Goal: Task Accomplishment & Management: Complete application form

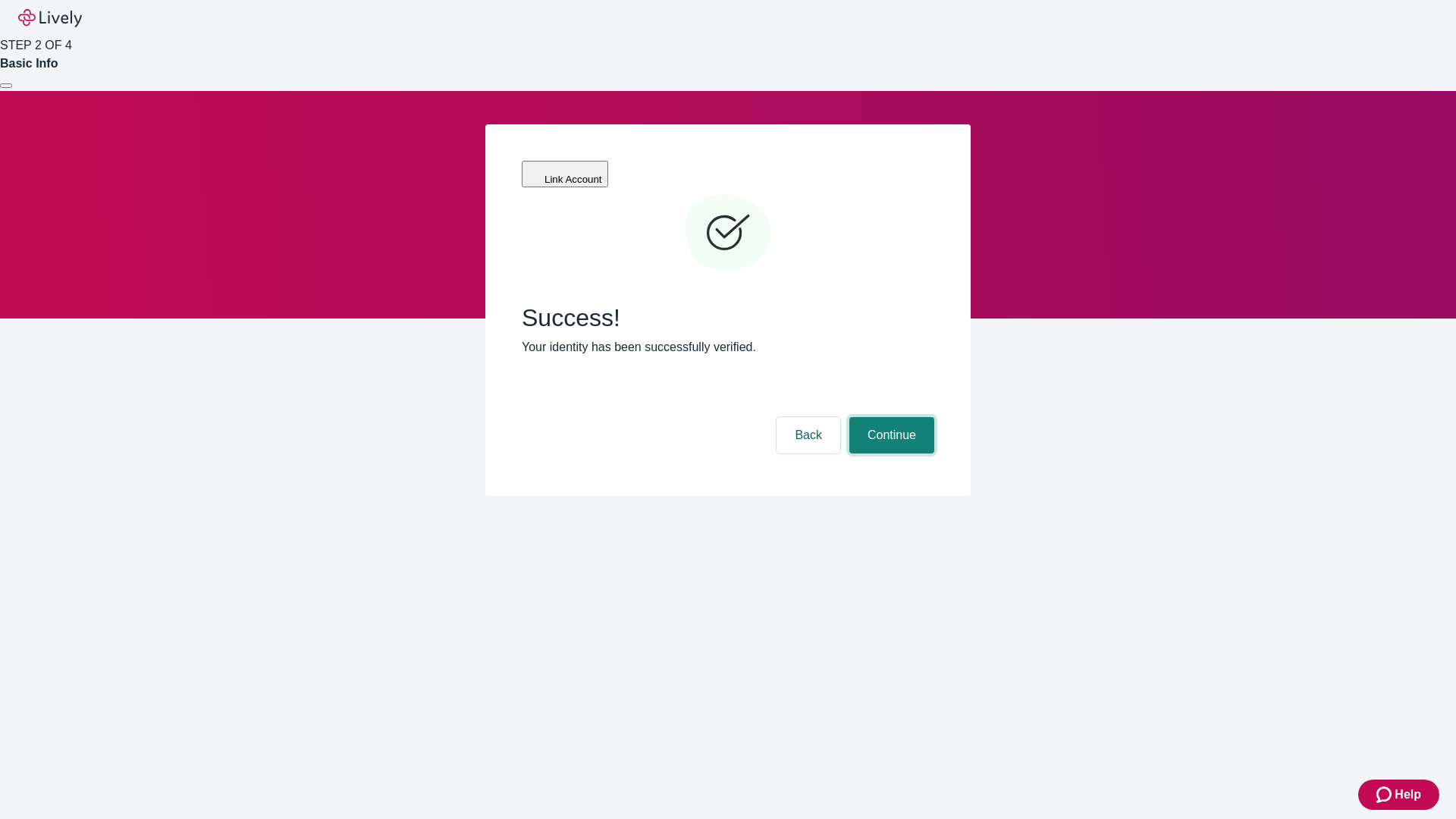
click at [889, 417] on button "Continue" at bounding box center [892, 435] width 85 height 37
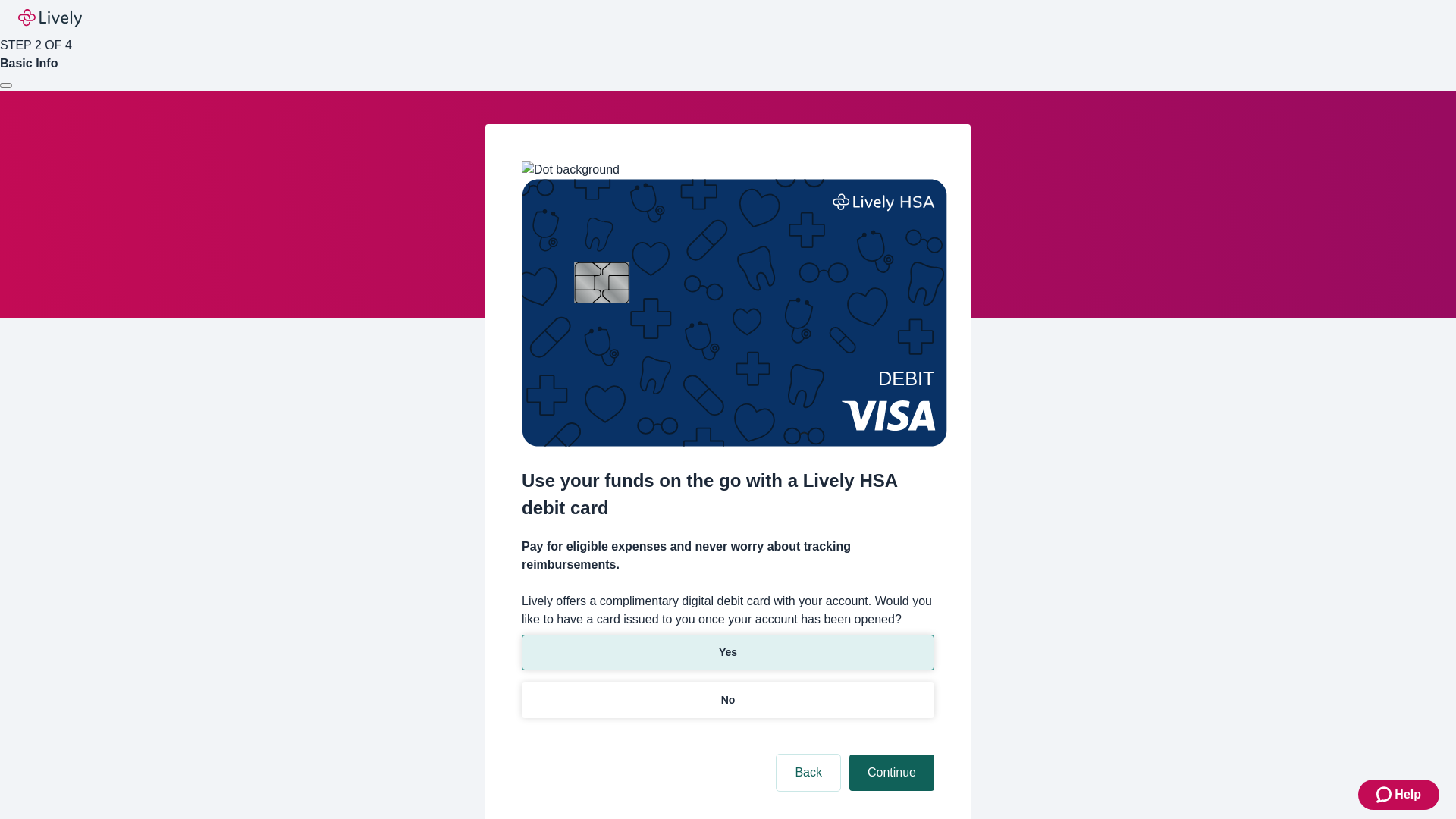
click at [728, 644] on p "Yes" at bounding box center [728, 652] width 18 height 16
click at [889, 754] on button "Continue" at bounding box center [892, 772] width 85 height 37
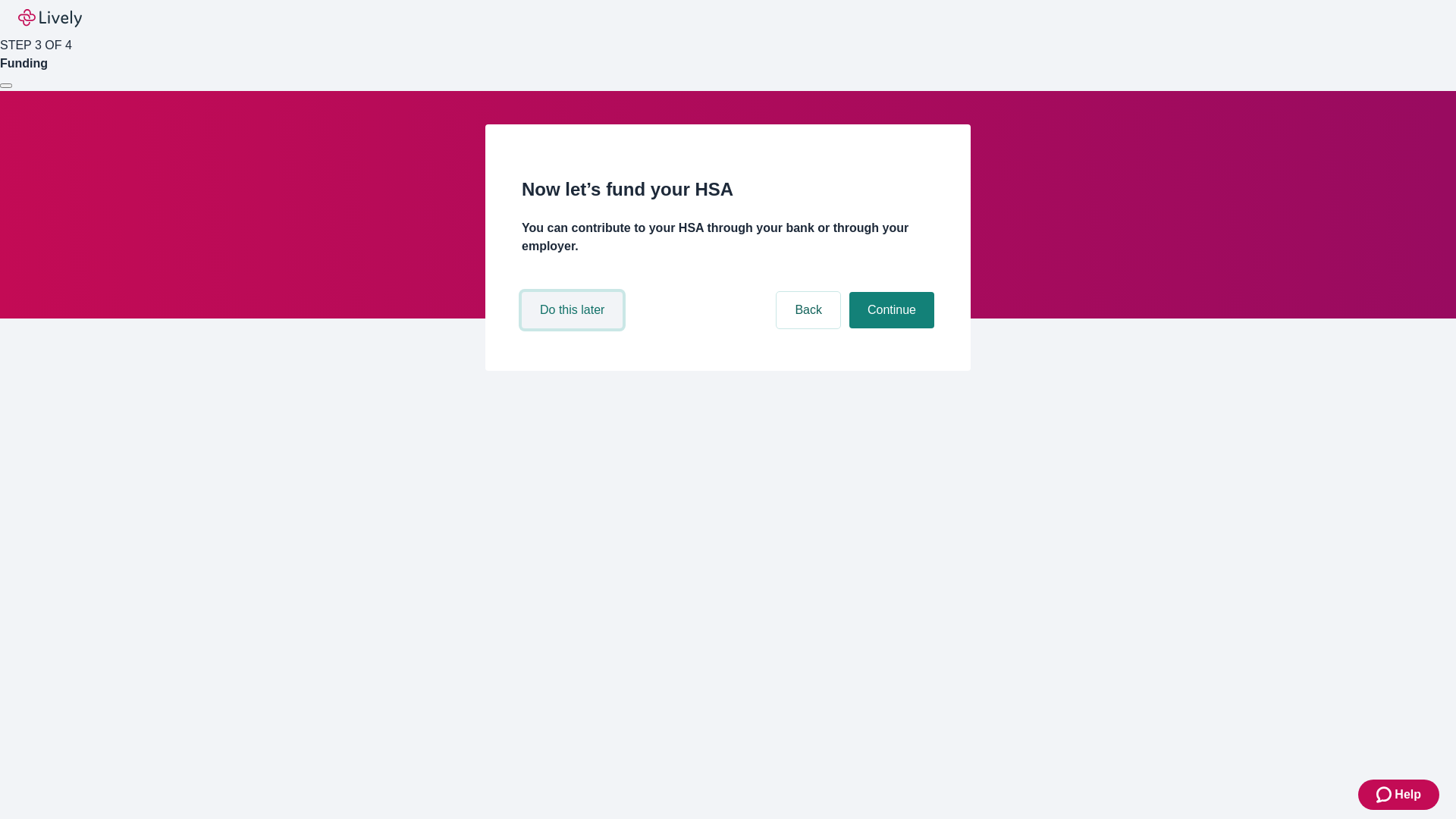
click at [574, 328] on button "Do this later" at bounding box center [572, 309] width 101 height 37
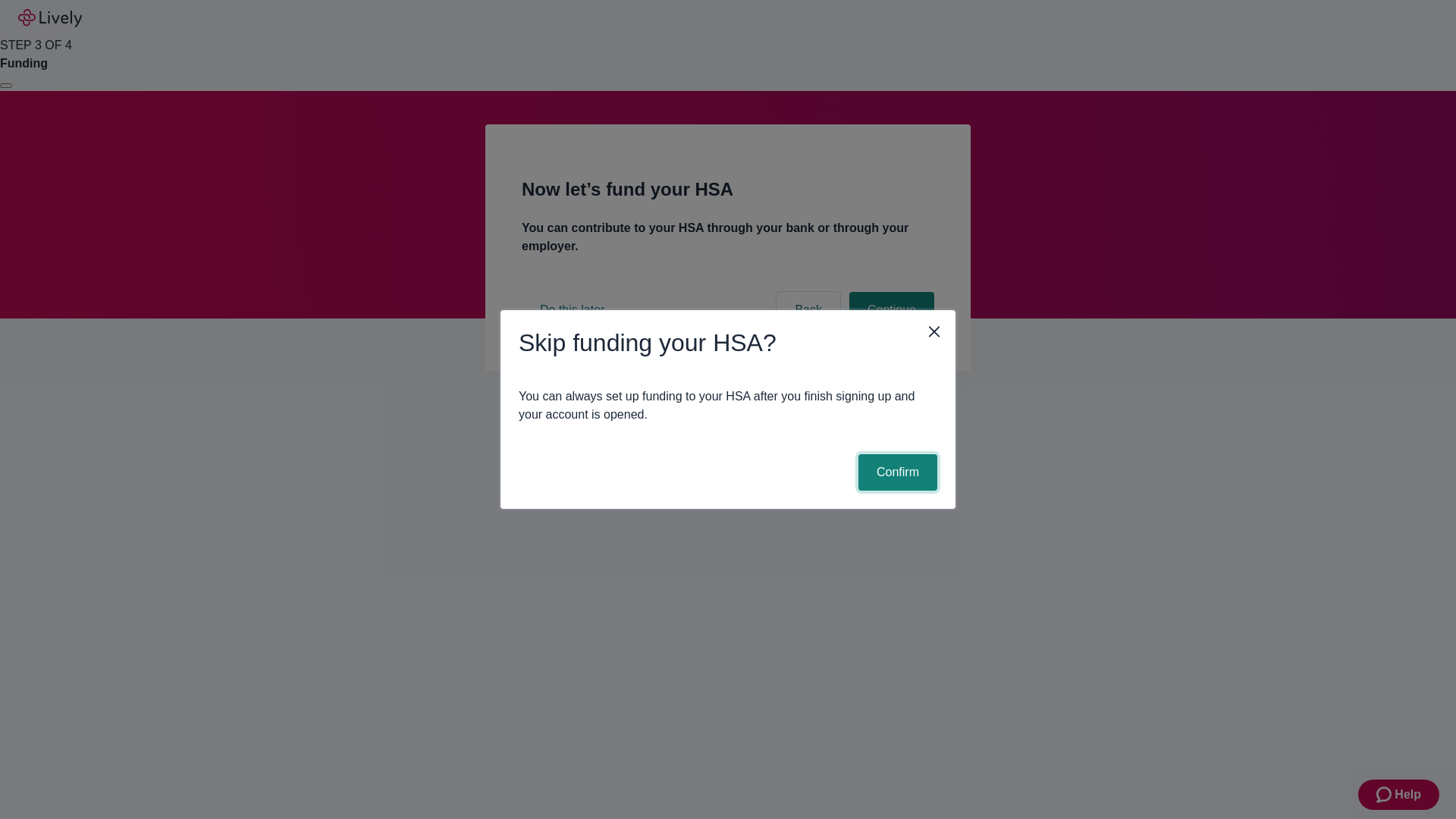
click at [895, 473] on button "Confirm" at bounding box center [897, 472] width 79 height 37
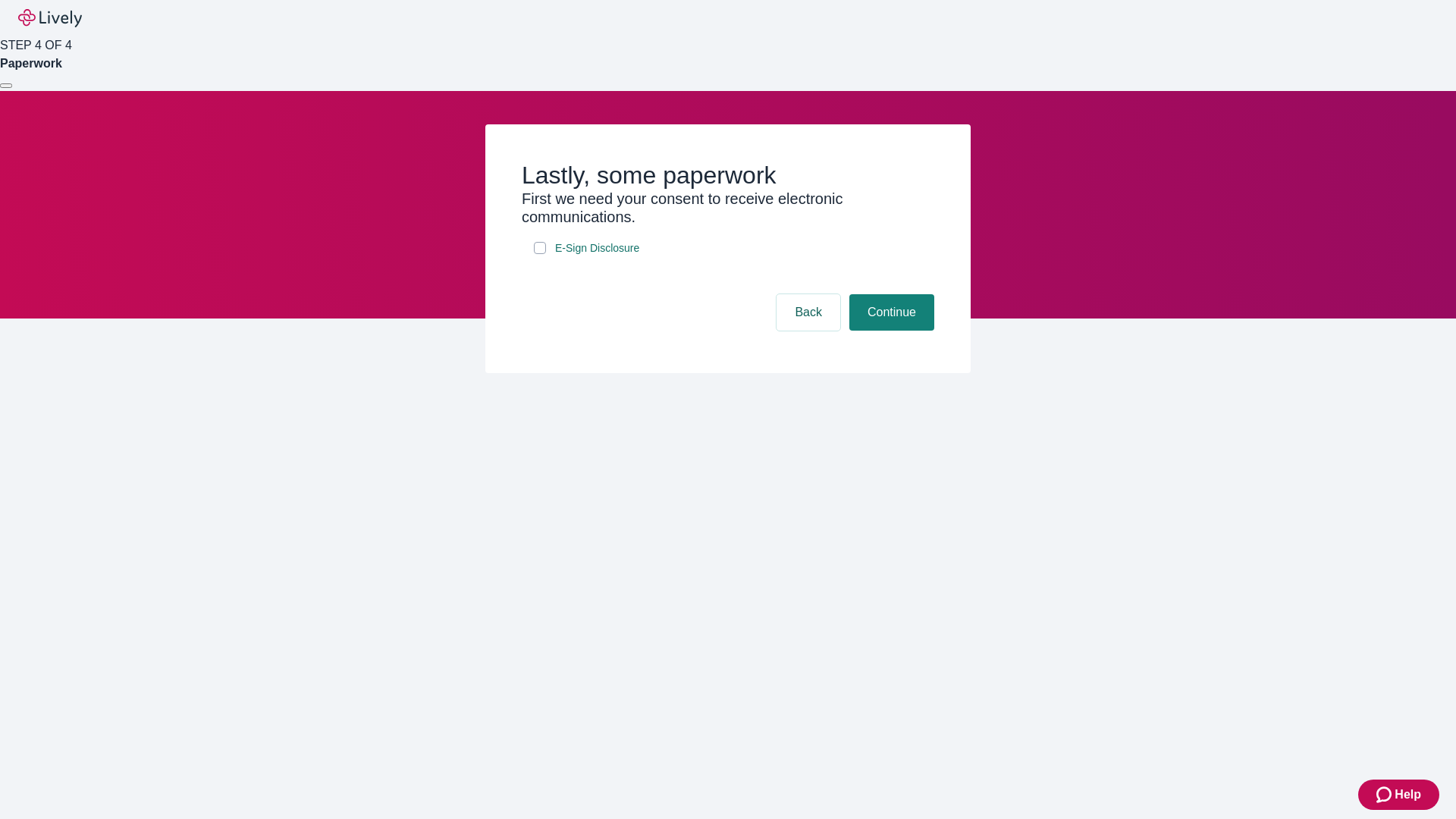
click at [540, 254] on input "E-Sign Disclosure" at bounding box center [540, 247] width 12 height 12
checkbox input "true"
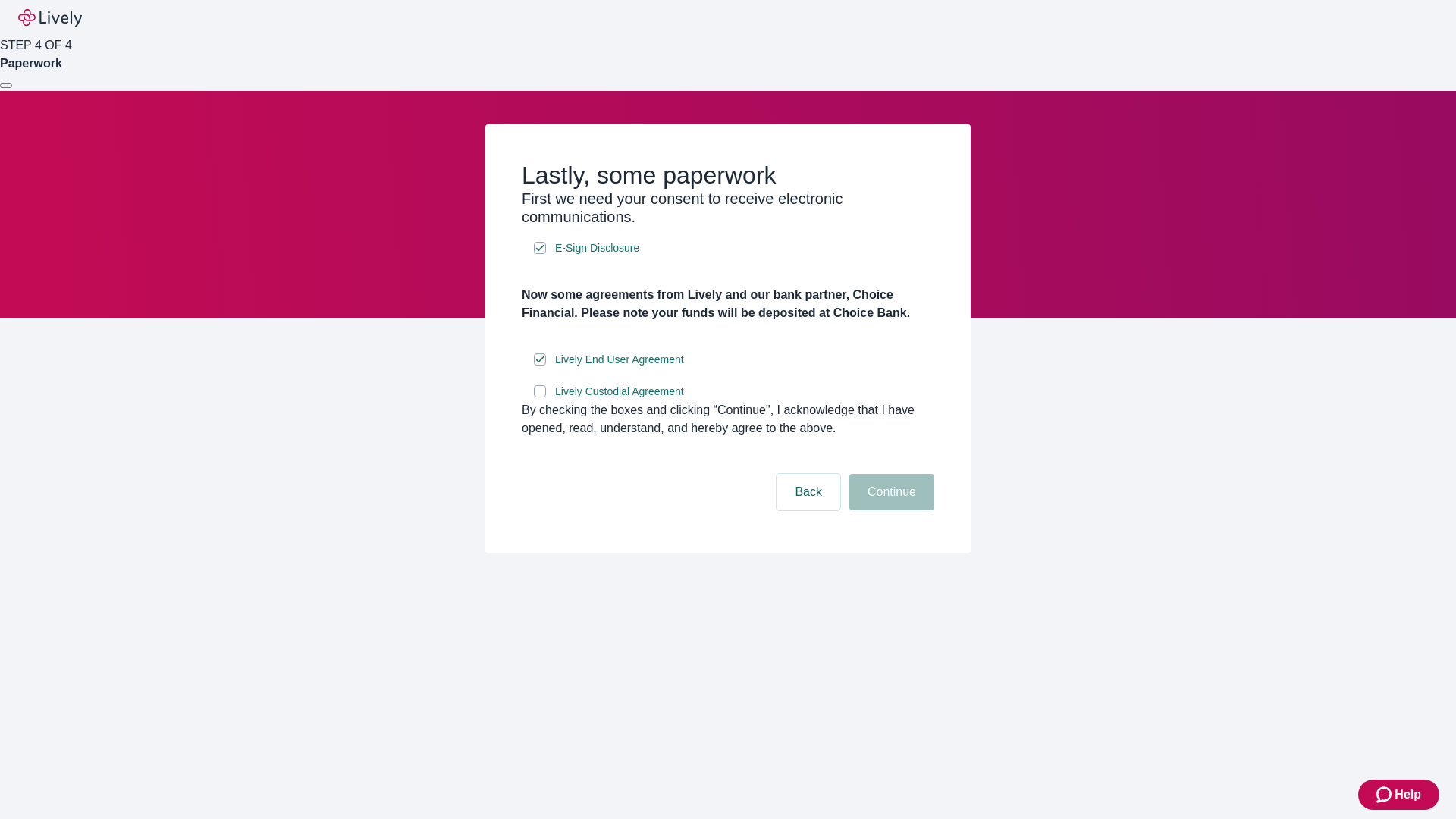
click at [540, 397] on input "Lively Custodial Agreement" at bounding box center [540, 391] width 12 height 12
checkbox input "true"
click at [889, 510] on button "Continue" at bounding box center [892, 492] width 85 height 37
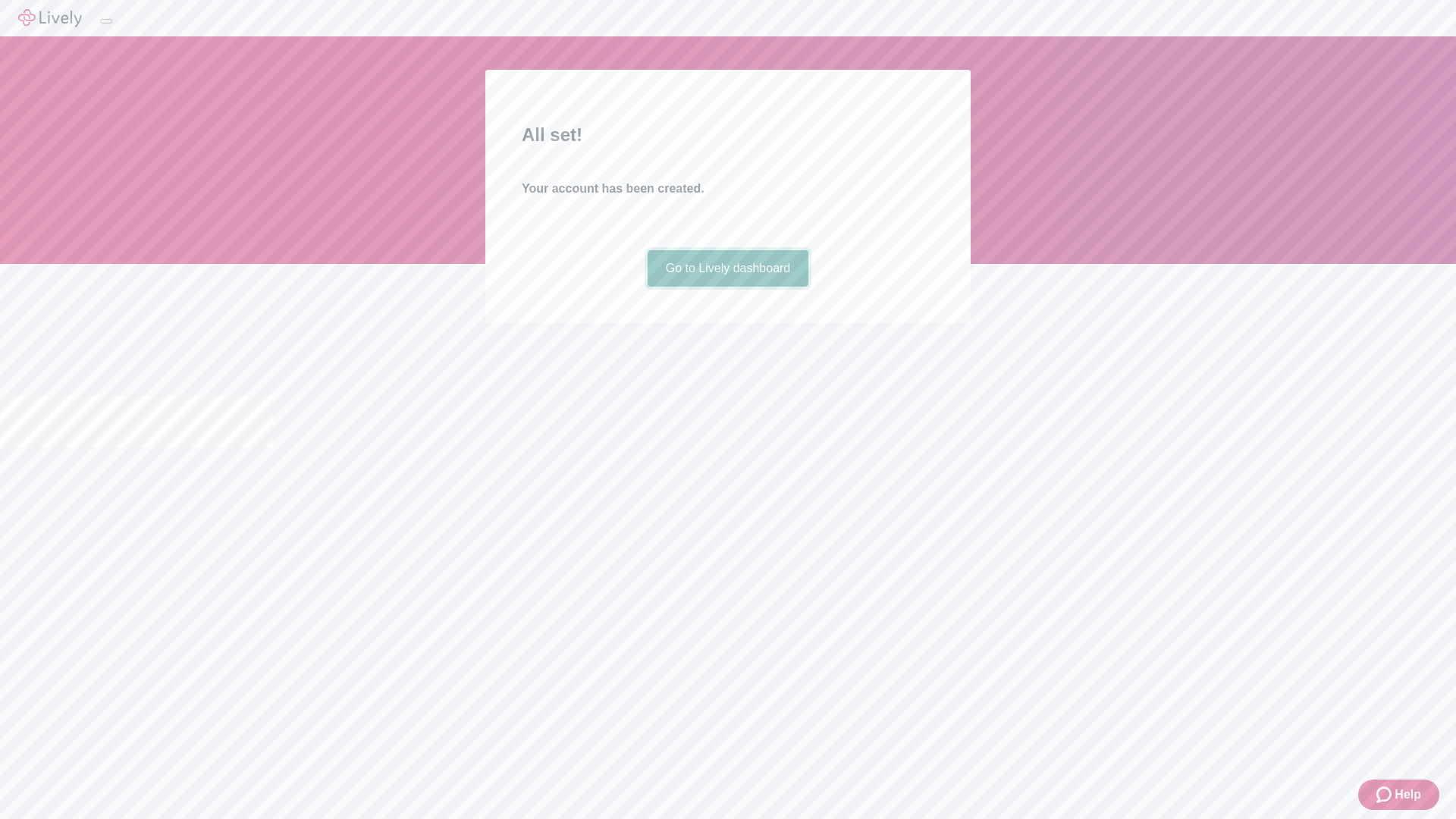
click at [728, 287] on link "Go to Lively dashboard" at bounding box center [728, 268] width 161 height 37
